Goal: Information Seeking & Learning: Learn about a topic

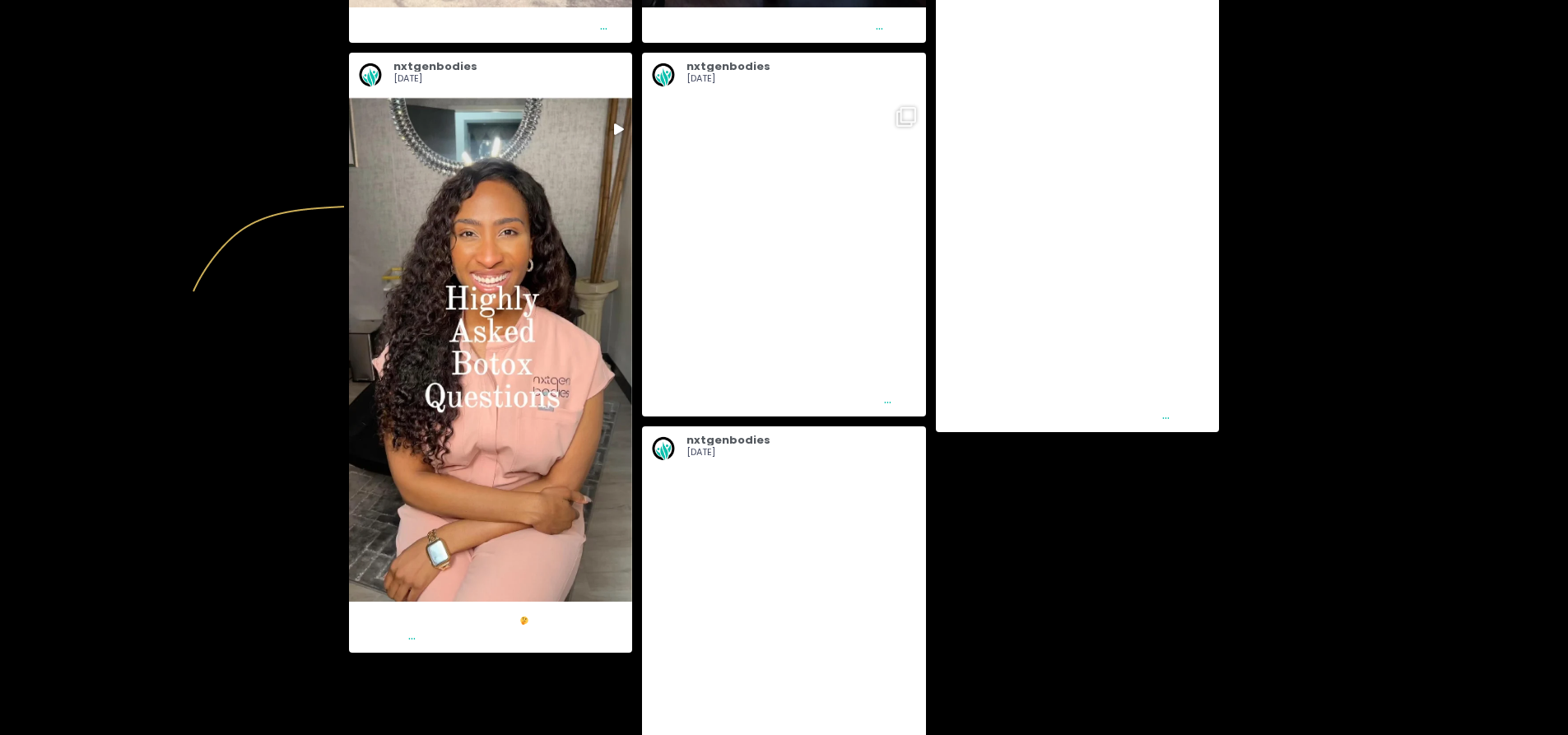
scroll to position [5151, 0]
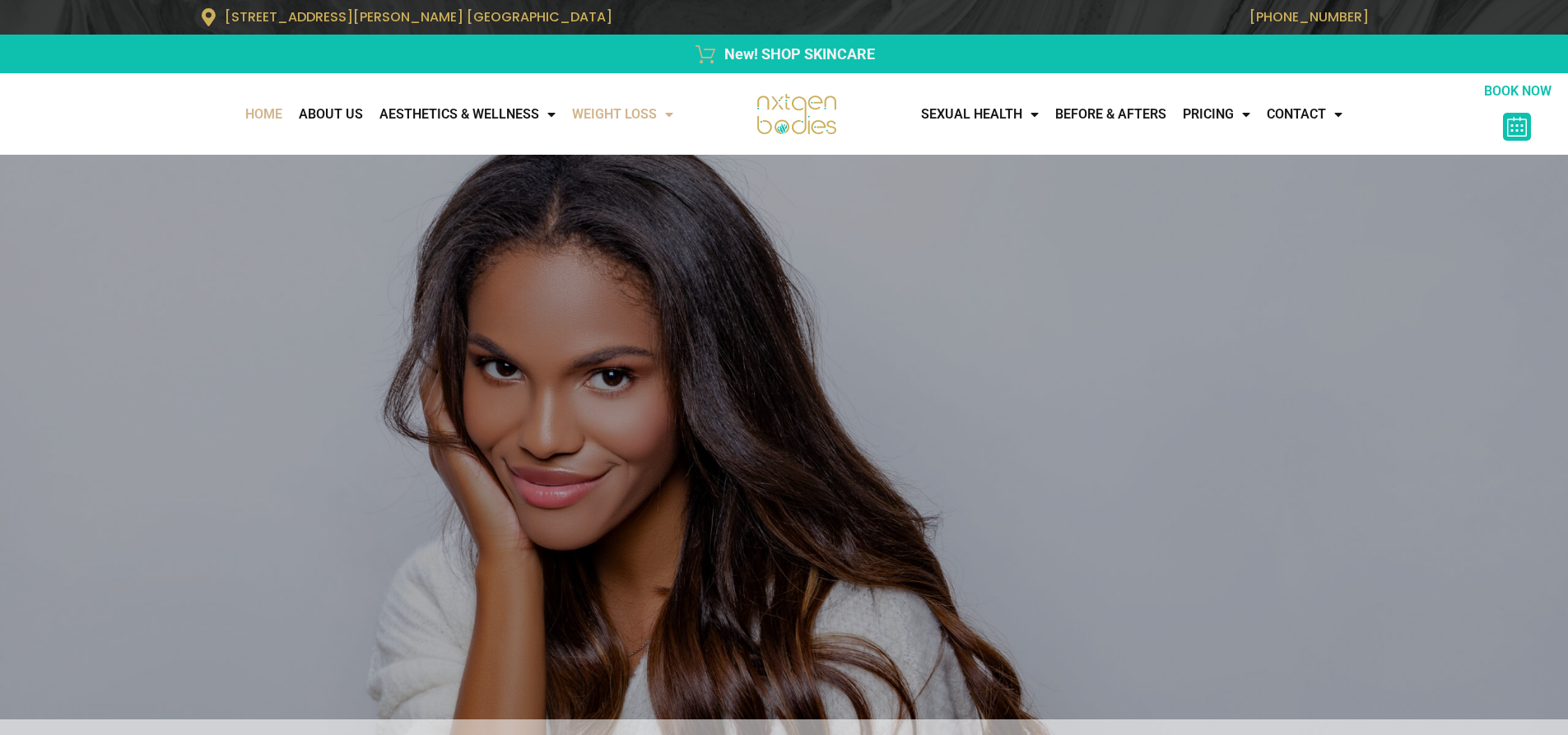
click at [627, 126] on link "WEIGHT LOSS" at bounding box center [622, 114] width 118 height 33
click at [645, 152] on link "Medical Weight Loss" at bounding box center [655, 150] width 183 height 38
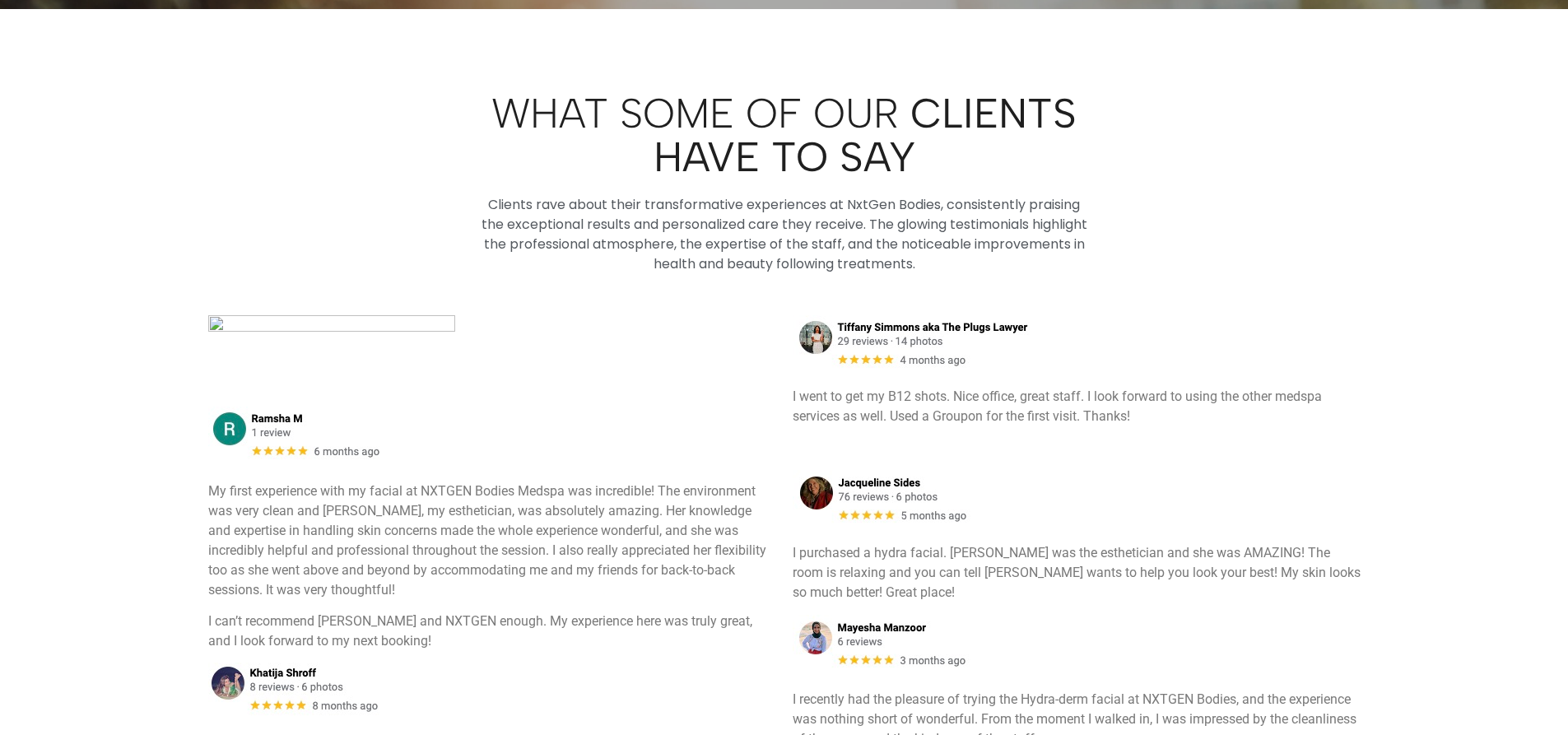
scroll to position [6422, 0]
